Goal: Task Accomplishment & Management: Manage account settings

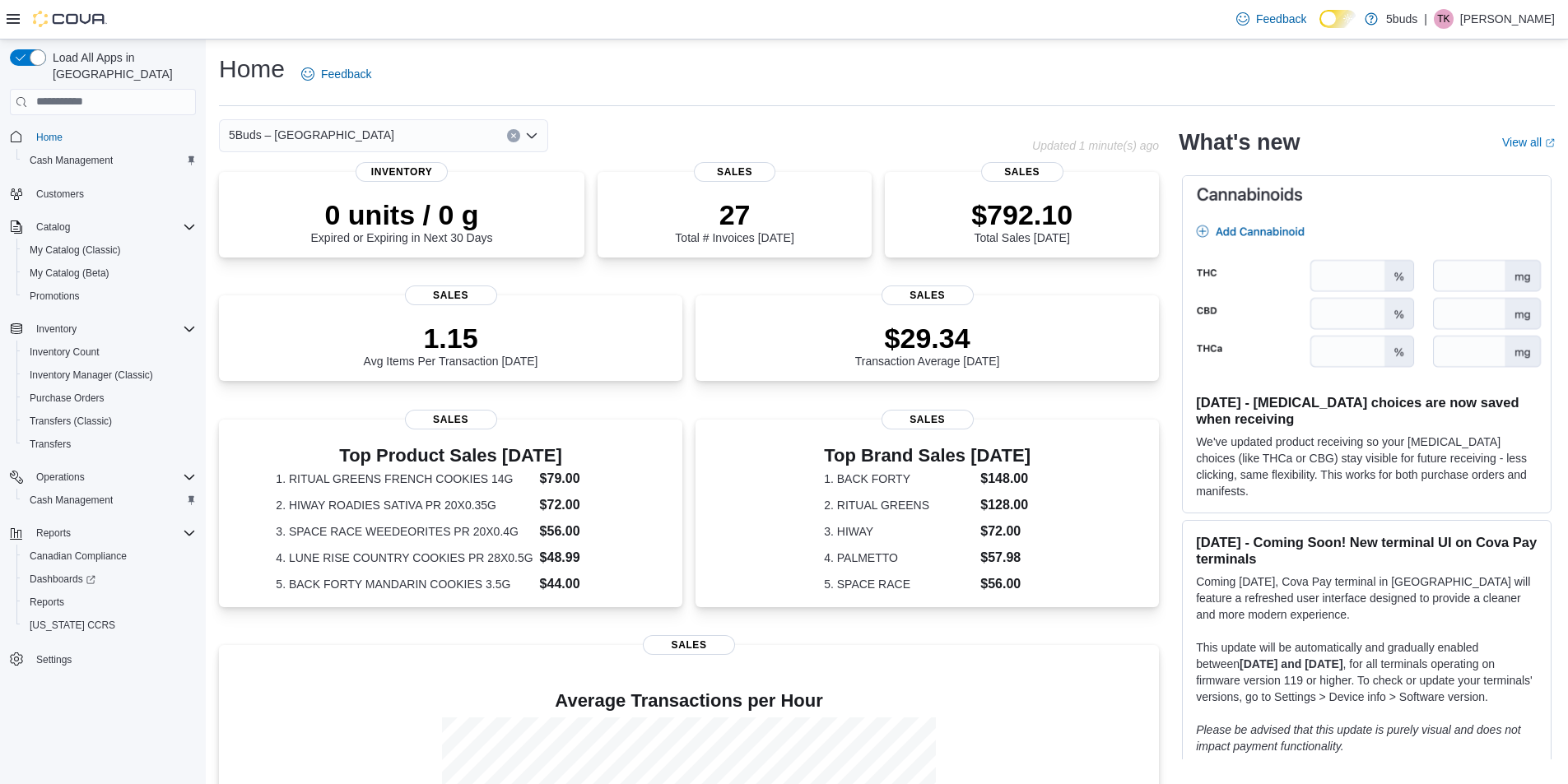
click at [1466, 27] on div "| TK Toni Kytwayhat" at bounding box center [1490, 19] width 131 height 20
click at [1449, 175] on button "Sign Out" at bounding box center [1473, 162] width 152 height 26
